Goal: Find specific fact: Find specific fact

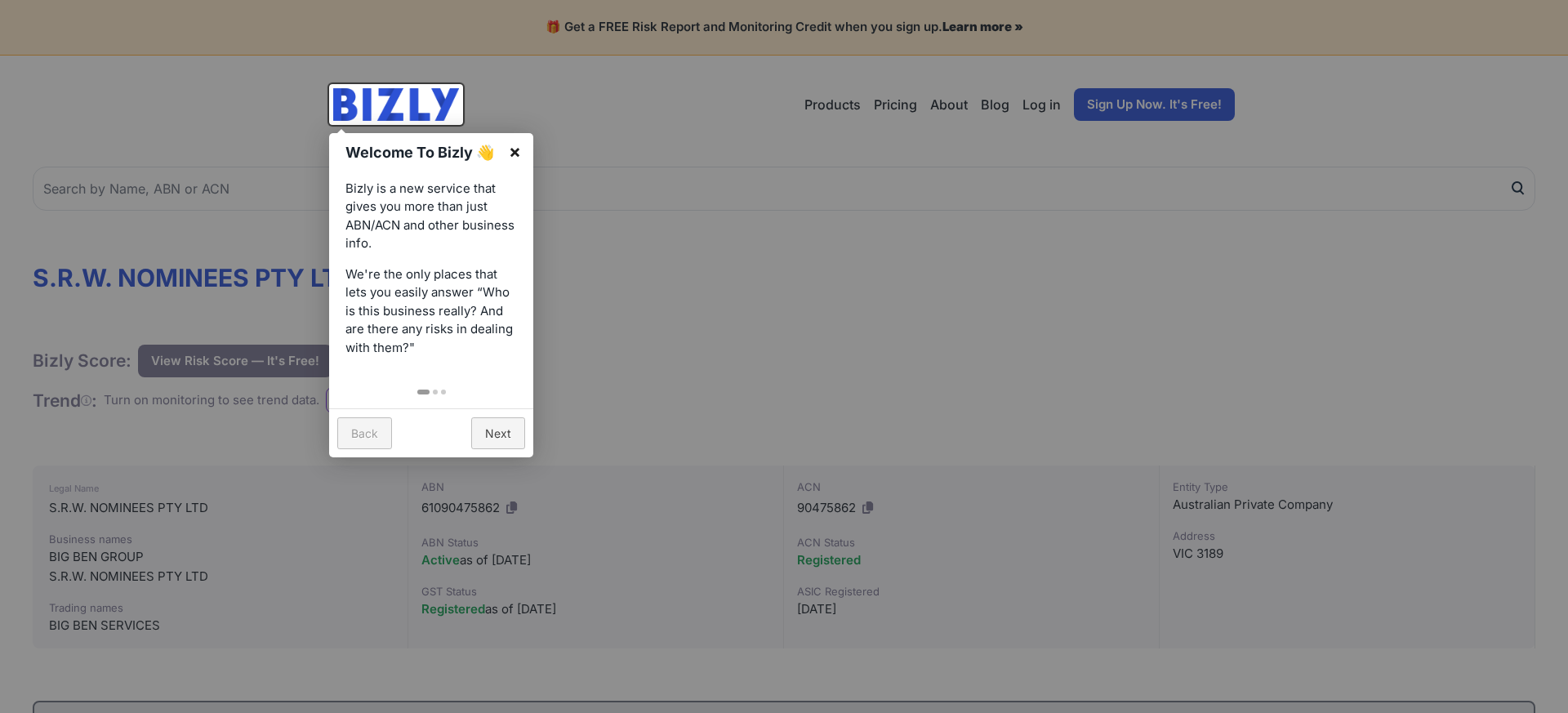
click at [517, 147] on link "×" at bounding box center [515, 152] width 37 height 37
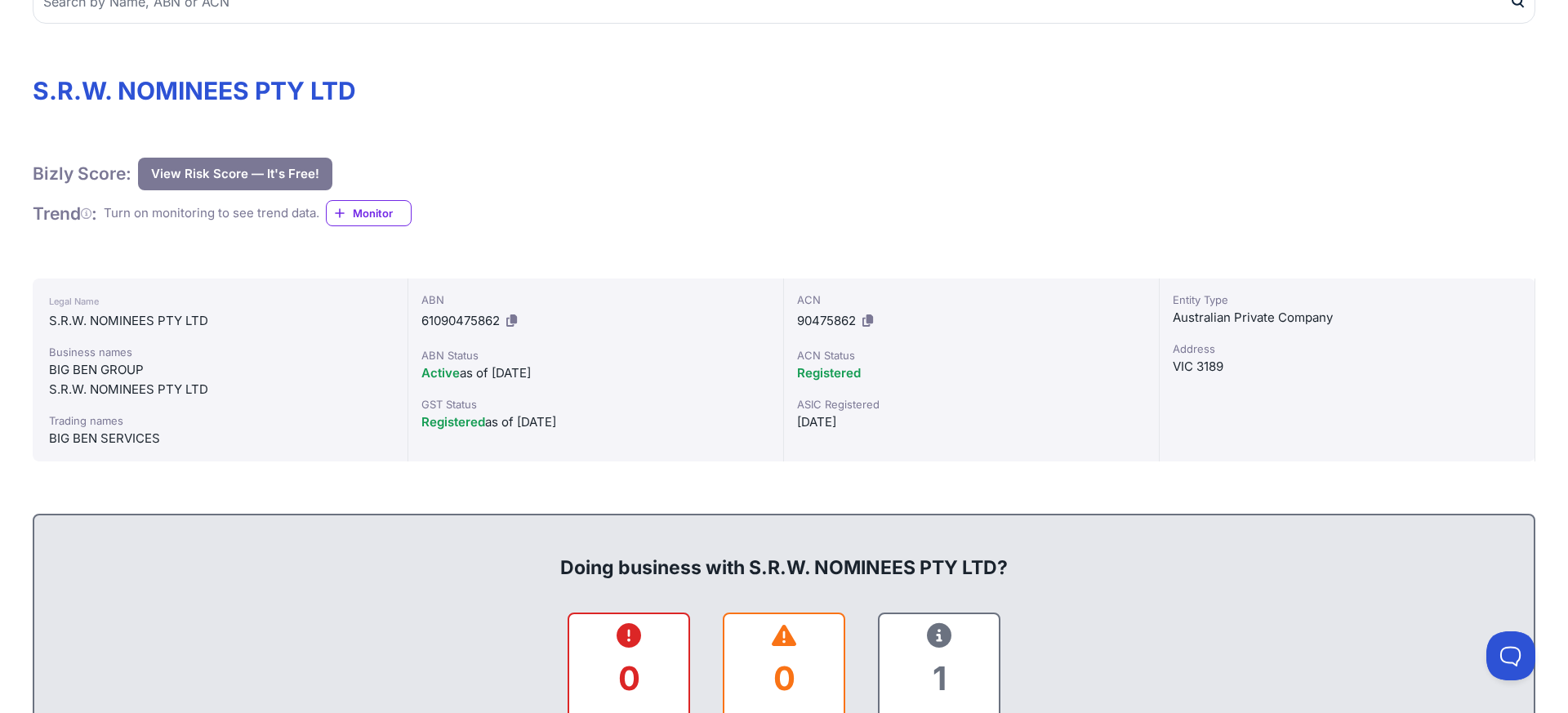
scroll to position [186, 0]
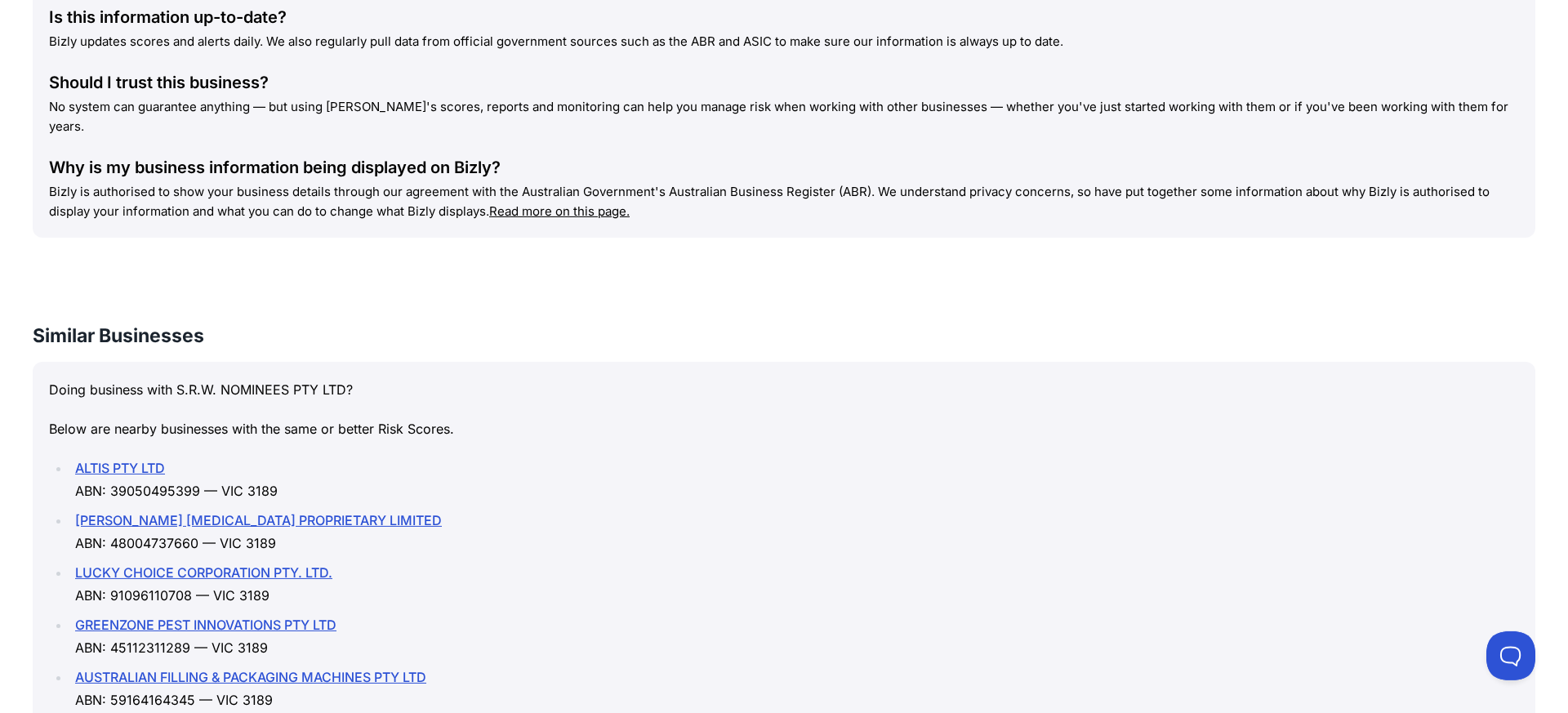
scroll to position [2141, 0]
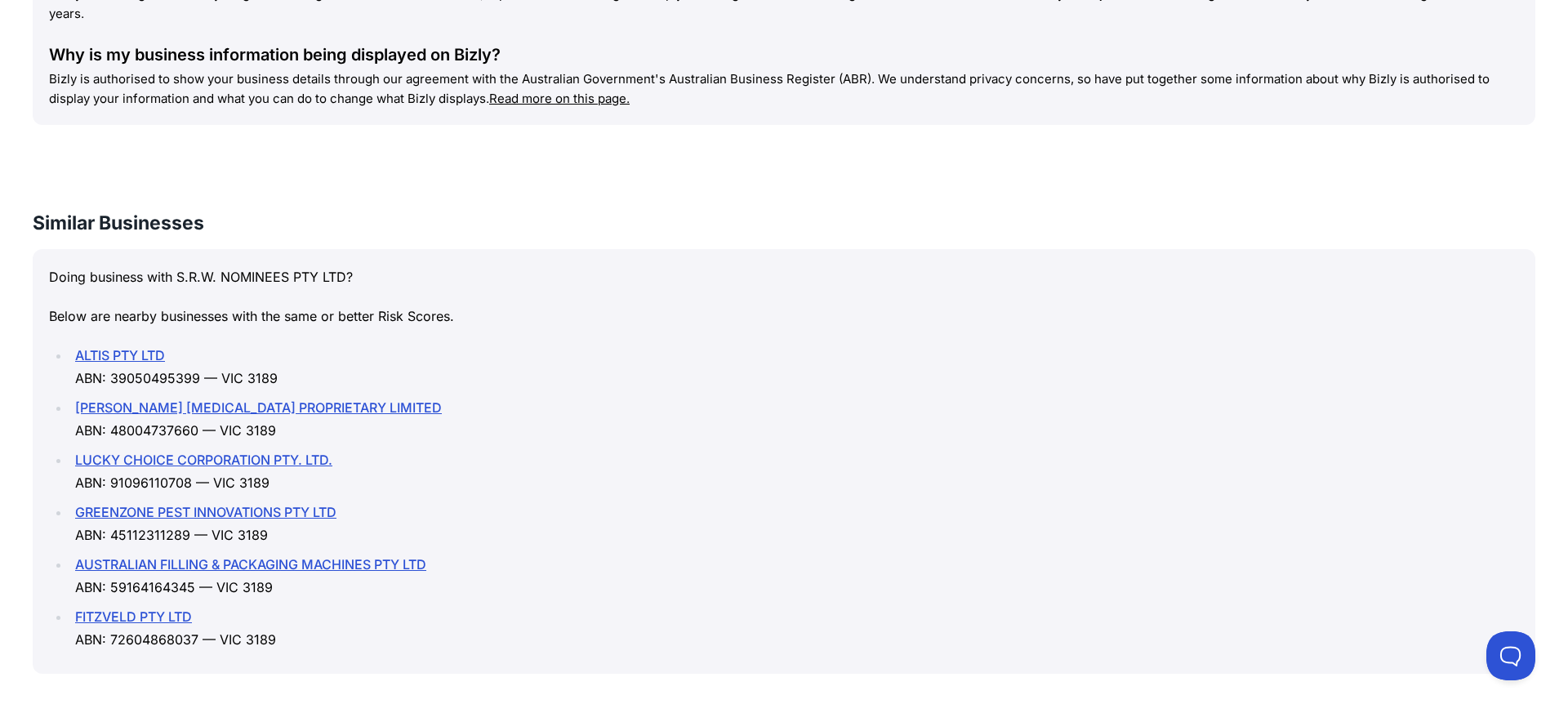
click at [332, 399] on link "[PERSON_NAME] [MEDICAL_DATA] PROPRIETARY LIMITED" at bounding box center [259, 408] width 367 height 17
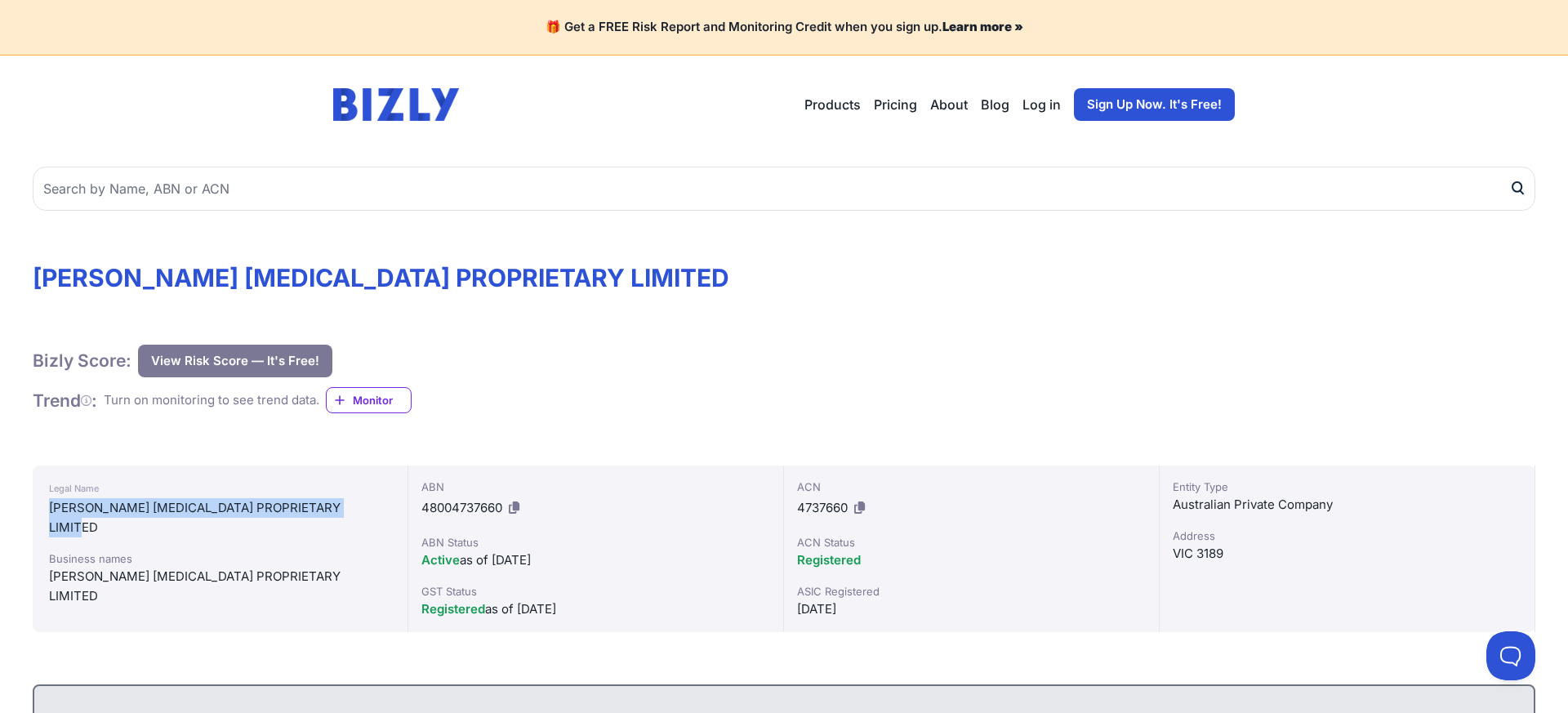
drag, startPoint x: 49, startPoint y: 510, endPoint x: 369, endPoint y: 509, distance: 320.0
click at [369, 509] on div "[PERSON_NAME] [MEDICAL_DATA] PROPRIETARY LIMITED" at bounding box center [220, 517] width 342 height 40
copy div "[PERSON_NAME] [MEDICAL_DATA] PROPRIETARY LIMITED"
drag, startPoint x: 422, startPoint y: 506, endPoint x: 505, endPoint y: 509, distance: 83.1
click at [505, 509] on div "ABN 48004737660" at bounding box center [595, 500] width 349 height 42
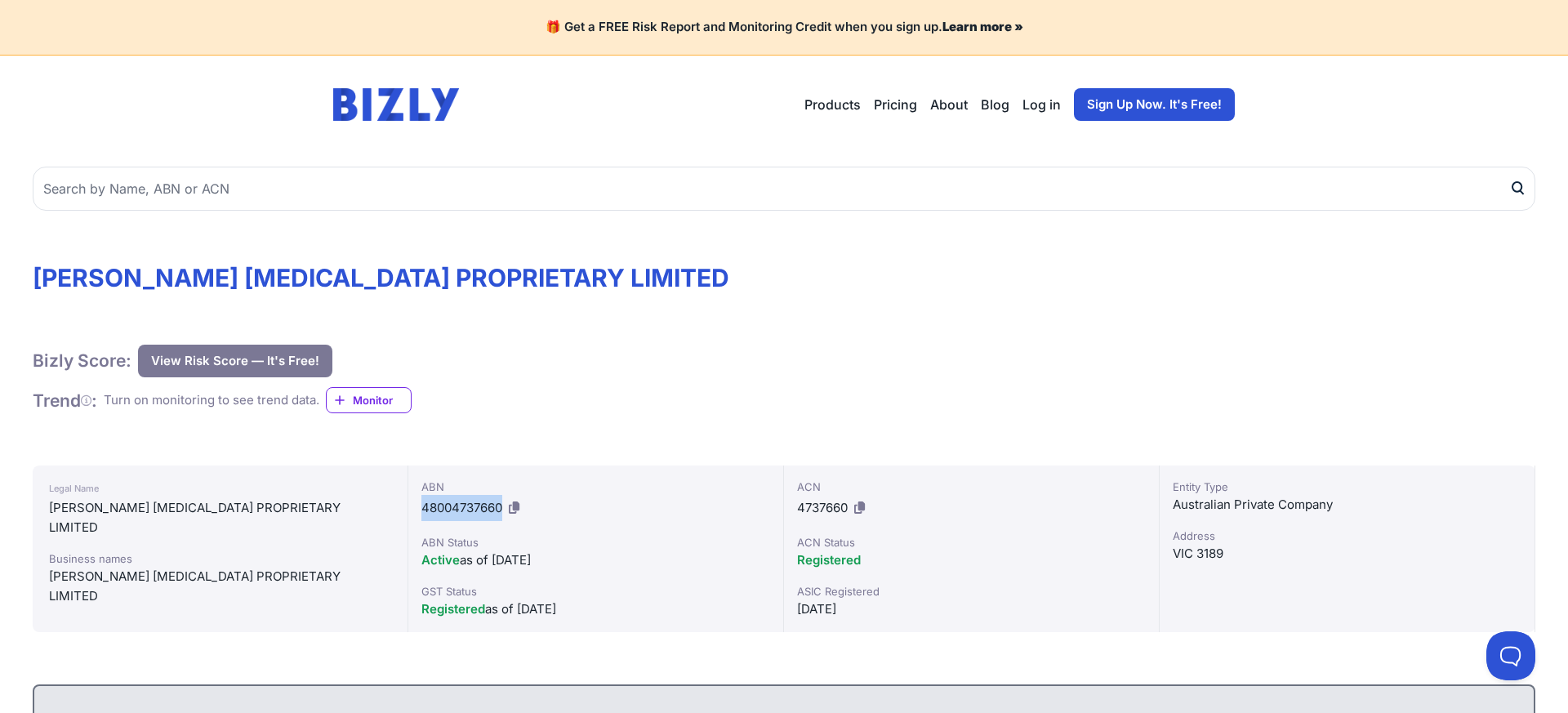
copy span "48004737660"
